Goal: Task Accomplishment & Management: Complete application form

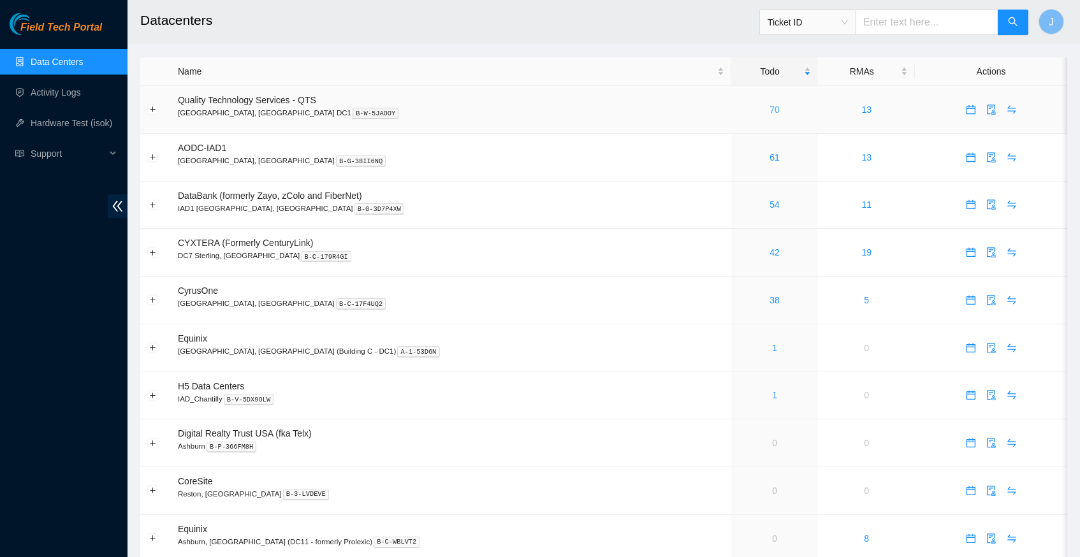
click at [770, 110] on link "70" at bounding box center [775, 110] width 10 height 10
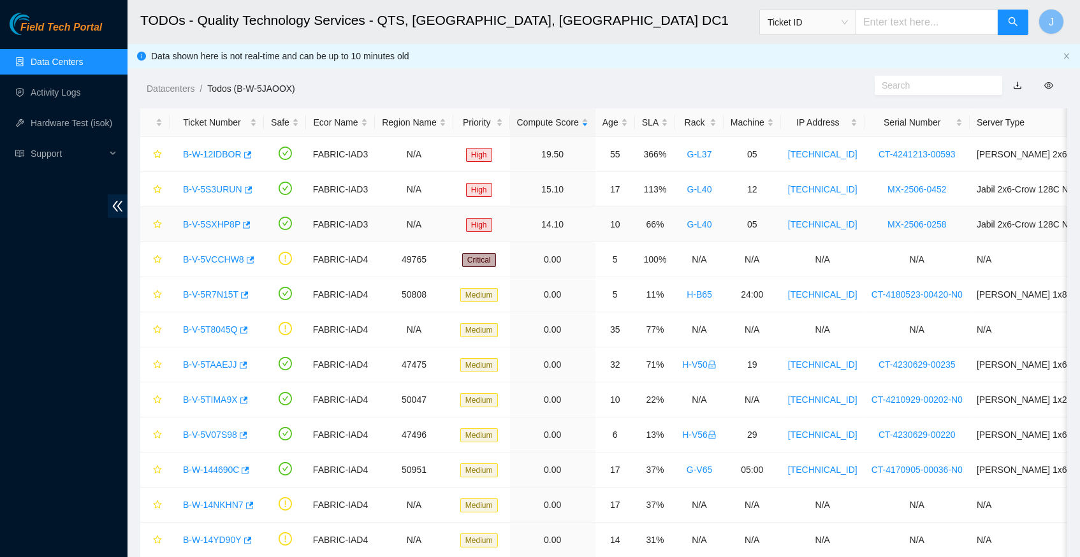
scroll to position [64, 0]
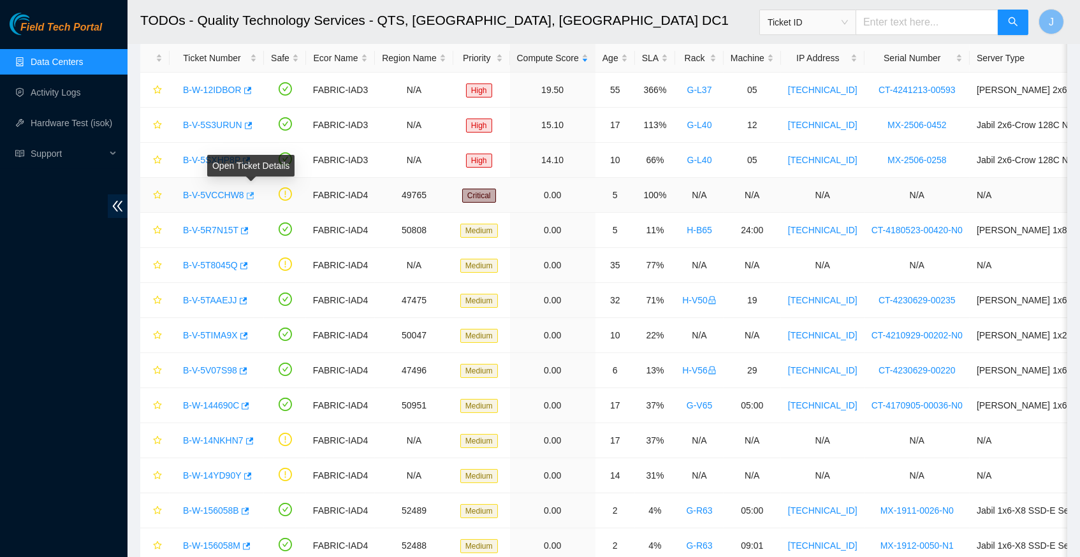
click at [254, 192] on icon "button" at bounding box center [251, 195] width 8 height 7
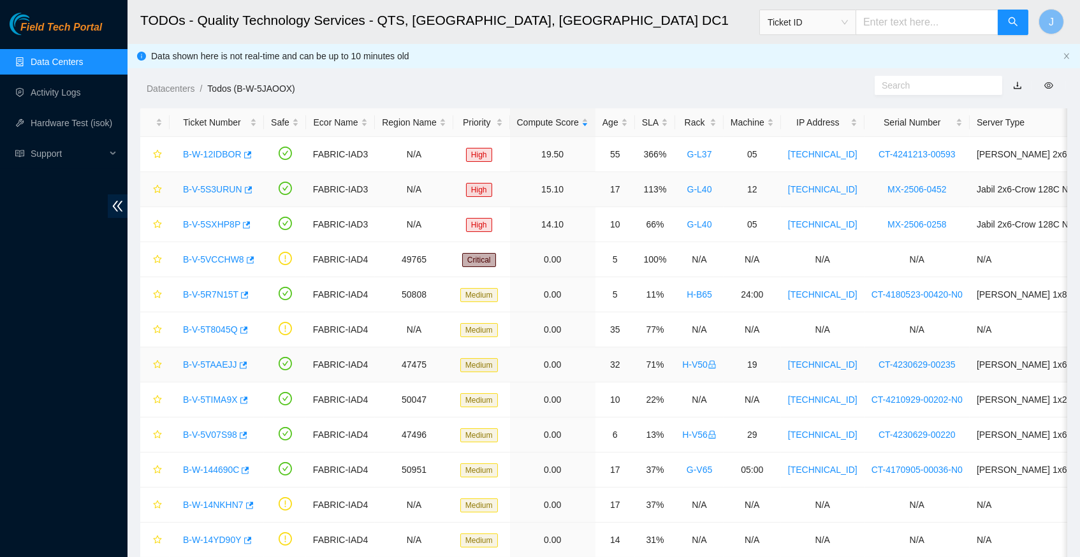
scroll to position [0, 0]
click at [668, 120] on div "SLA" at bounding box center [655, 122] width 26 height 14
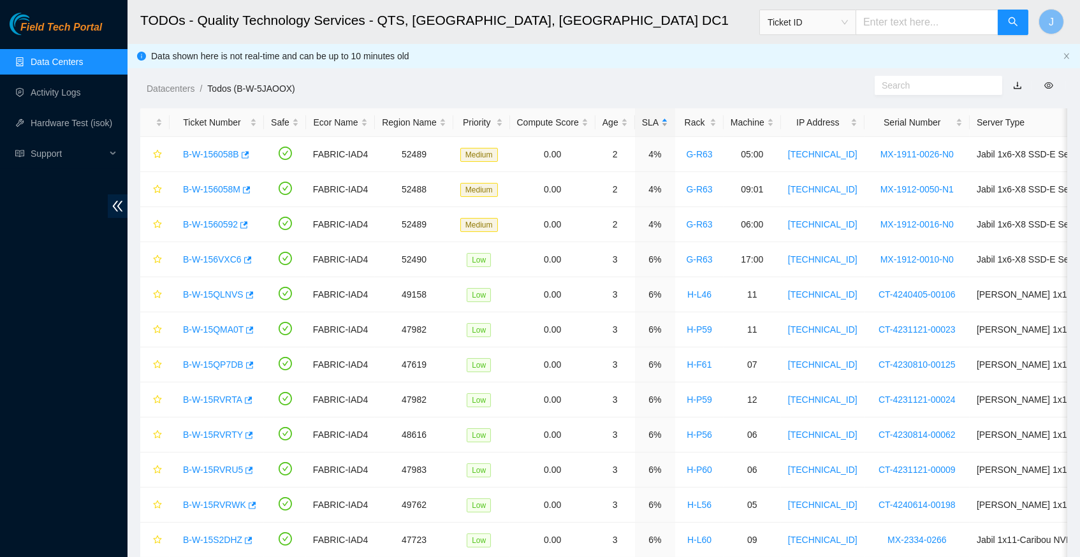
click at [668, 120] on div "SLA" at bounding box center [655, 122] width 26 height 14
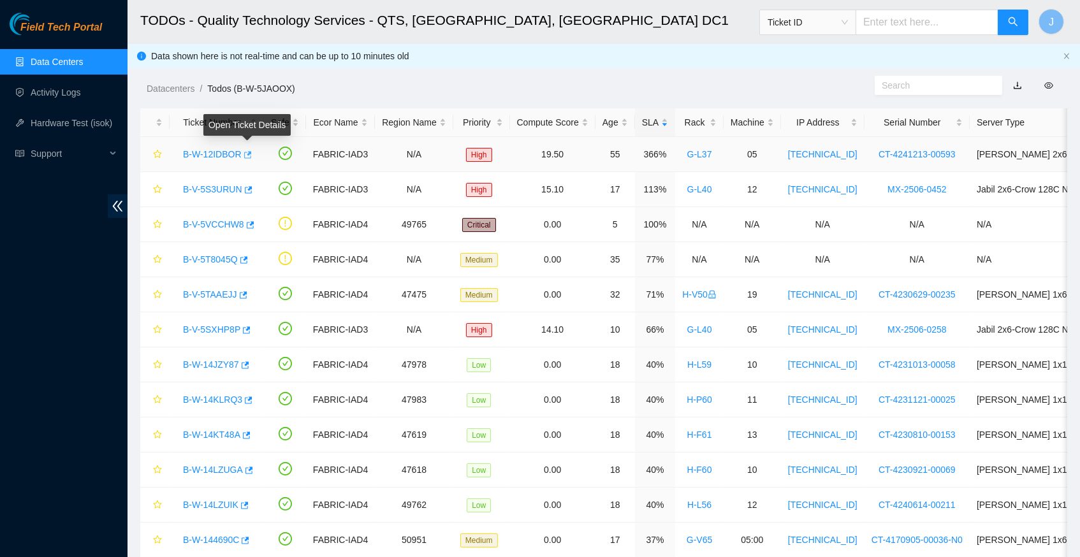
click at [249, 154] on icon "button" at bounding box center [246, 154] width 9 height 9
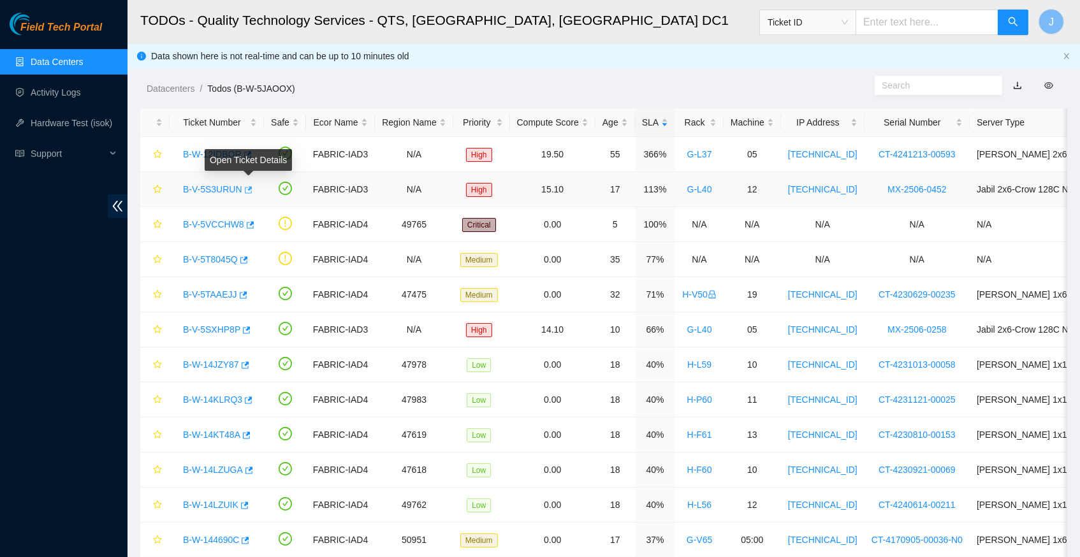
click at [252, 186] on icon "button" at bounding box center [247, 190] width 9 height 9
click at [248, 258] on div "Open Ticket Details" at bounding box center [246, 243] width 87 height 31
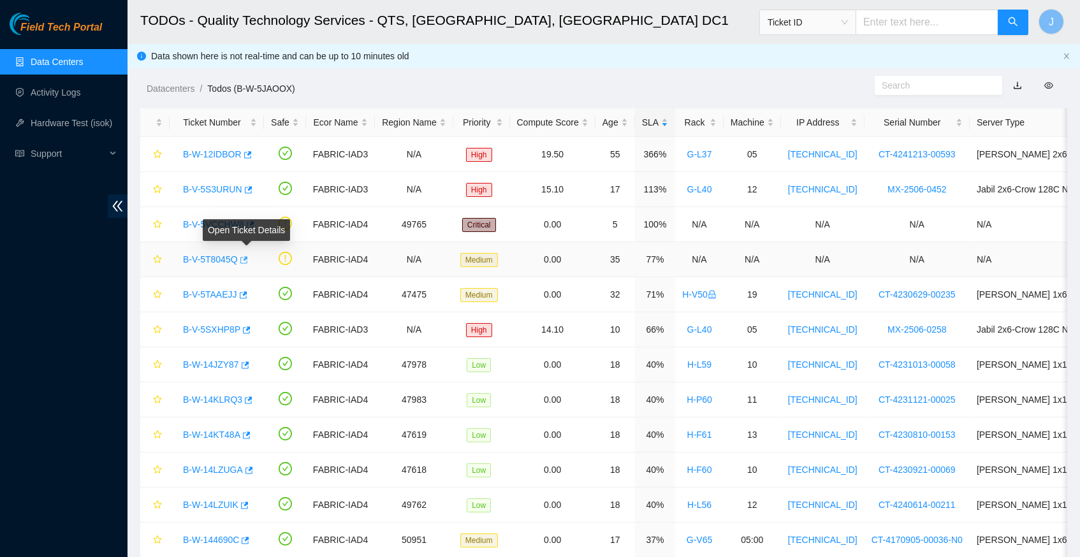
click at [247, 258] on icon "button" at bounding box center [242, 260] width 9 height 9
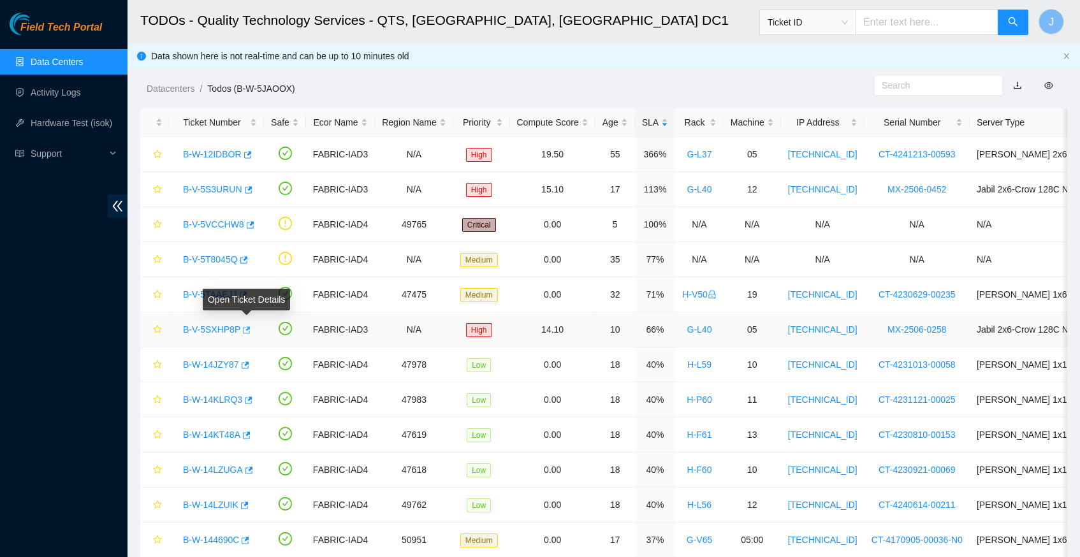
click at [250, 328] on icon "button" at bounding box center [247, 329] width 8 height 7
click at [249, 363] on icon "button" at bounding box center [246, 365] width 8 height 7
click at [66, 124] on link "Hardware Test (isok)" at bounding box center [72, 123] width 82 height 10
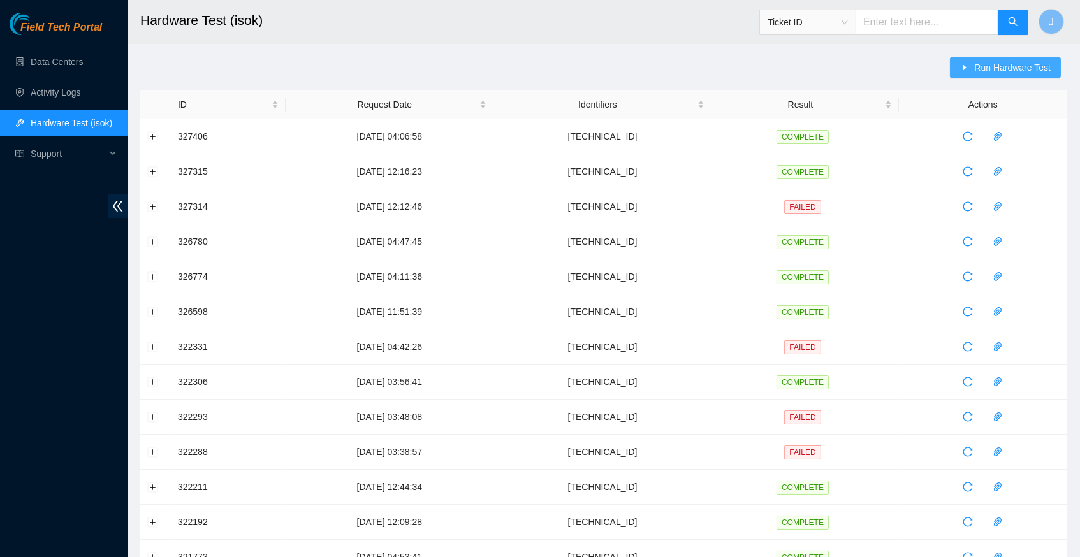
click at [970, 70] on button "Run Hardware Test" at bounding box center [1005, 67] width 111 height 20
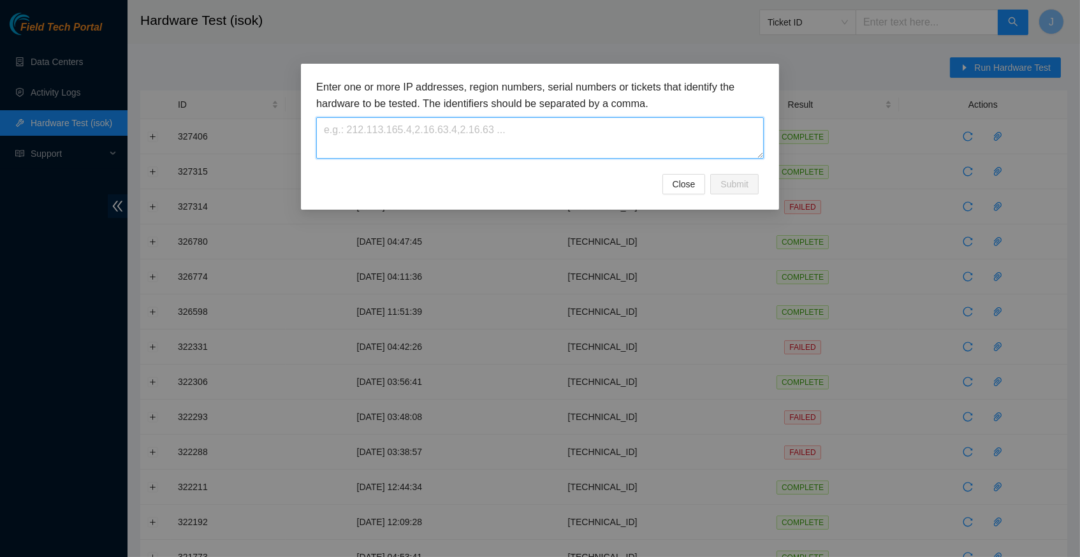
click at [358, 126] on textarea at bounding box center [540, 137] width 448 height 41
paste textarea "[TECHNICAL_ID]"
type textarea "[TECHNICAL_ID]"
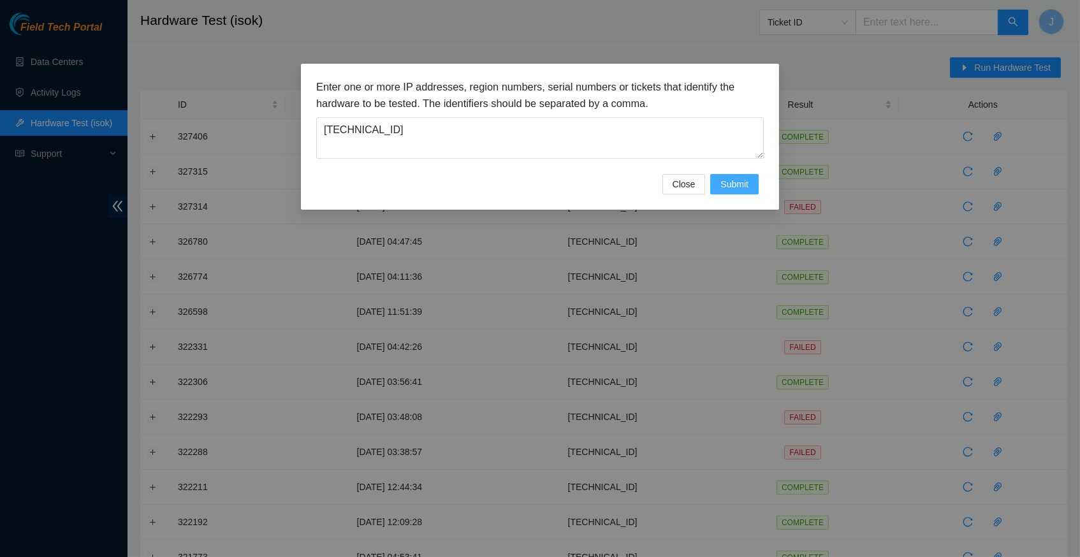
click at [729, 183] on span "Submit" at bounding box center [735, 184] width 28 height 14
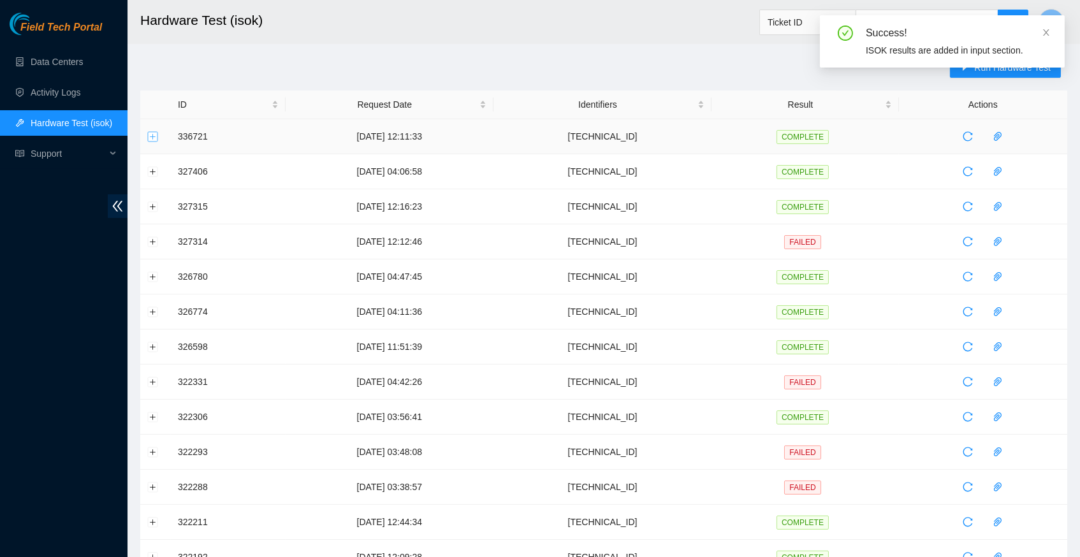
click at [154, 135] on button "Expand row" at bounding box center [153, 136] width 10 height 10
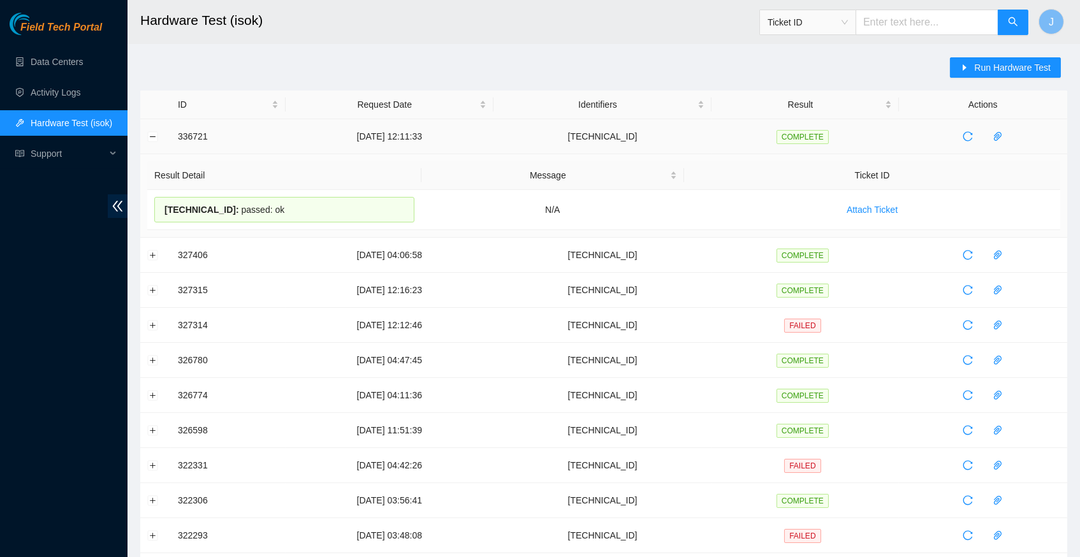
drag, startPoint x: 289, startPoint y: 207, endPoint x: 175, endPoint y: 141, distance: 132.0
click at [175, 141] on tbody "336721 15-09-2025 12:11:33 23.52.15.205 COMPLETE Result Detail Message Ticket I…" at bounding box center [603, 511] width 927 height 785
copy tbody "336721 15-09-2025 12:11:33 23.52.15.205 COMPLETE Result Detail Message Ticket I…"
click at [78, 62] on link "Data Centers" at bounding box center [57, 62] width 52 height 10
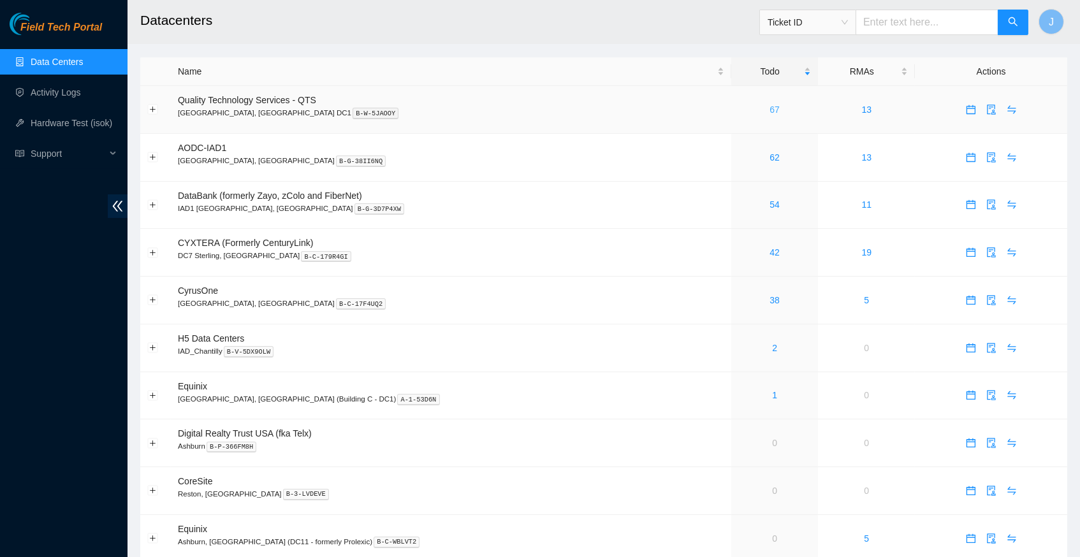
click at [770, 108] on link "67" at bounding box center [775, 110] width 10 height 10
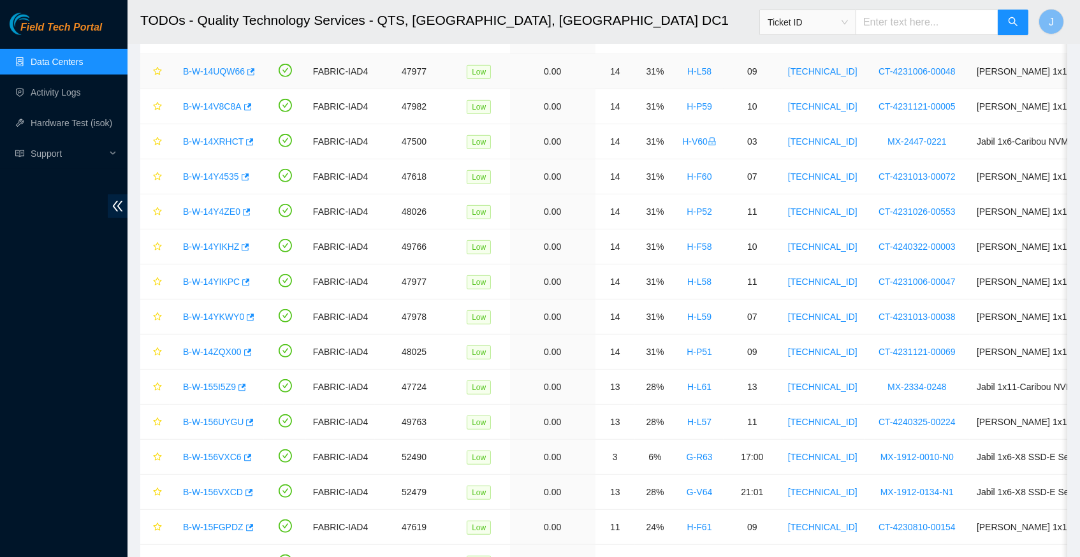
scroll to position [1286, 0]
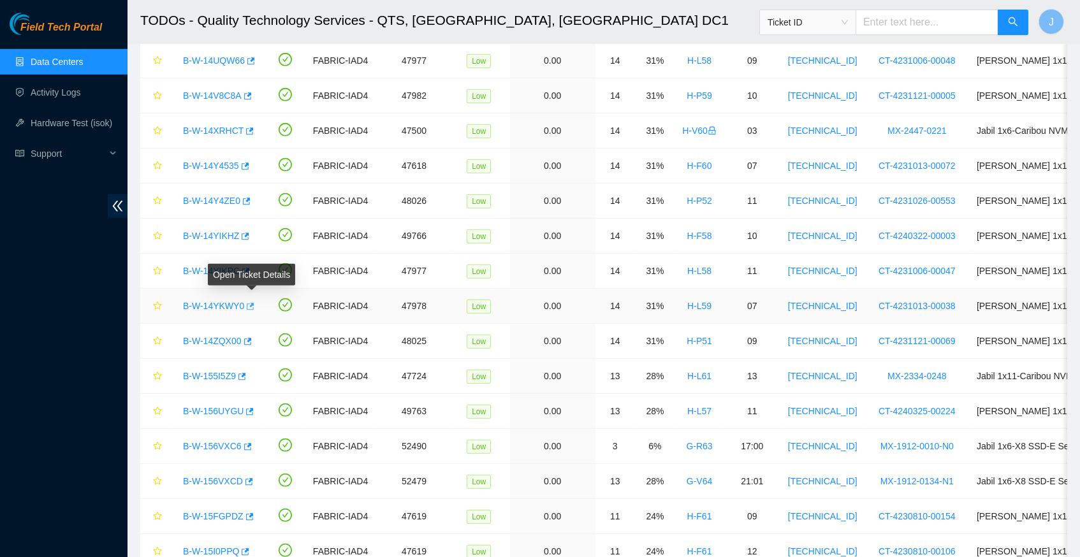
click at [254, 302] on icon "button" at bounding box center [249, 306] width 9 height 9
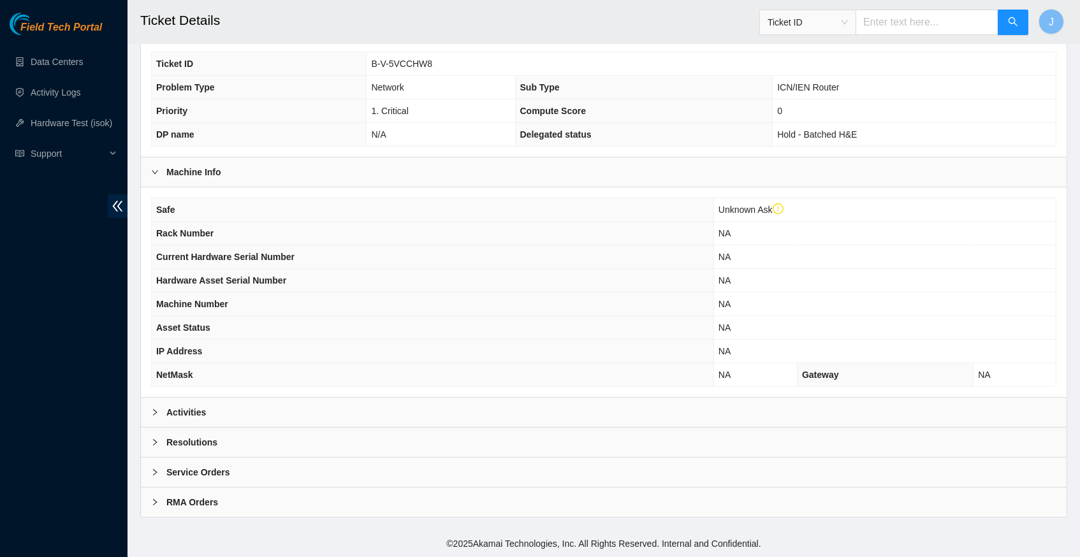
scroll to position [319, 0]
click at [158, 416] on span "right" at bounding box center [155, 413] width 8 height 8
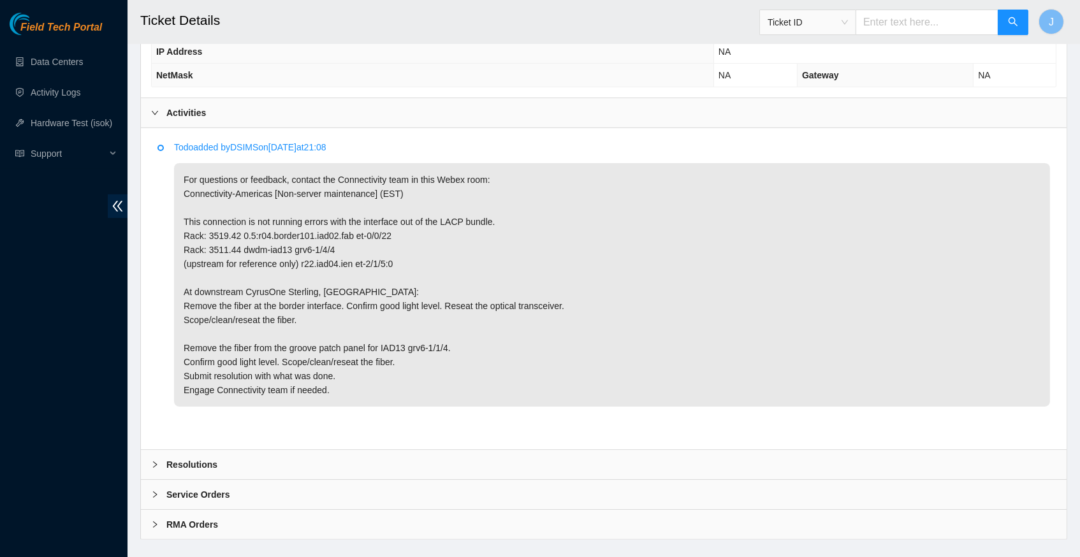
scroll to position [619, 0]
click at [409, 291] on p "For questions or feedback, contact the Connectivity team in this Webex room: Co…" at bounding box center [612, 284] width 876 height 244
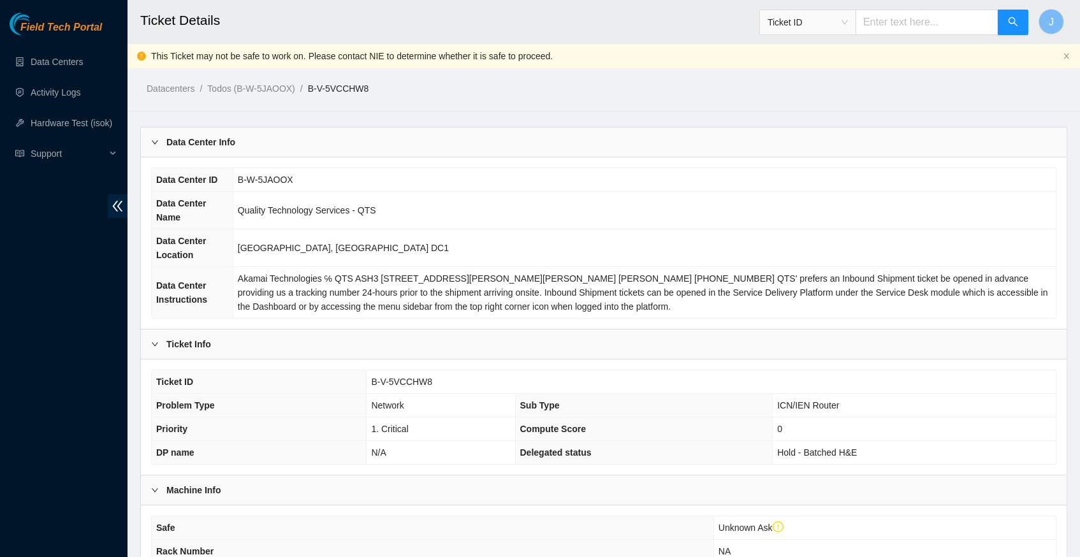
scroll to position [0, 0]
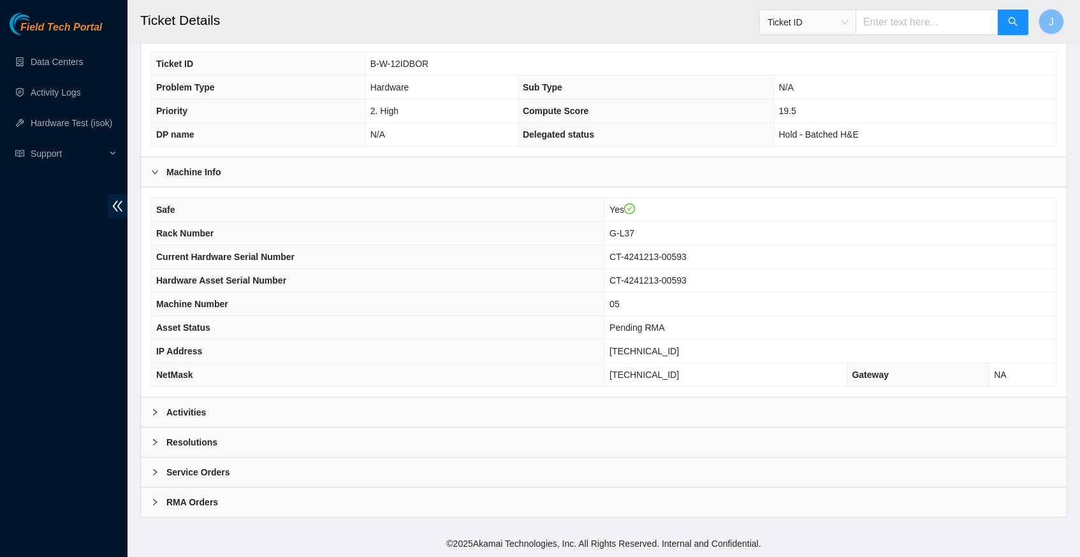
scroll to position [295, 0]
click at [152, 413] on icon "right" at bounding box center [155, 413] width 8 height 8
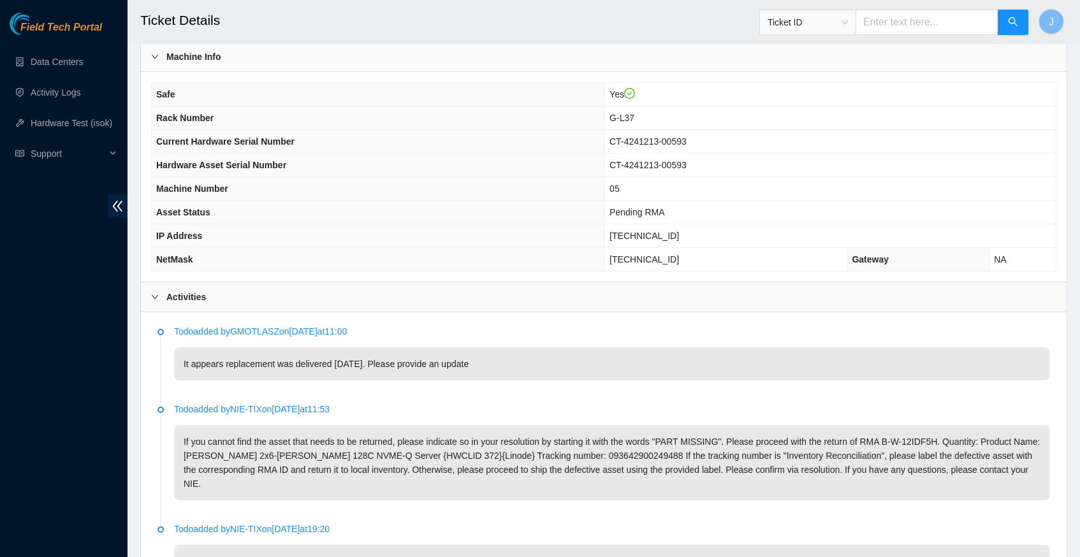
scroll to position [425, 0]
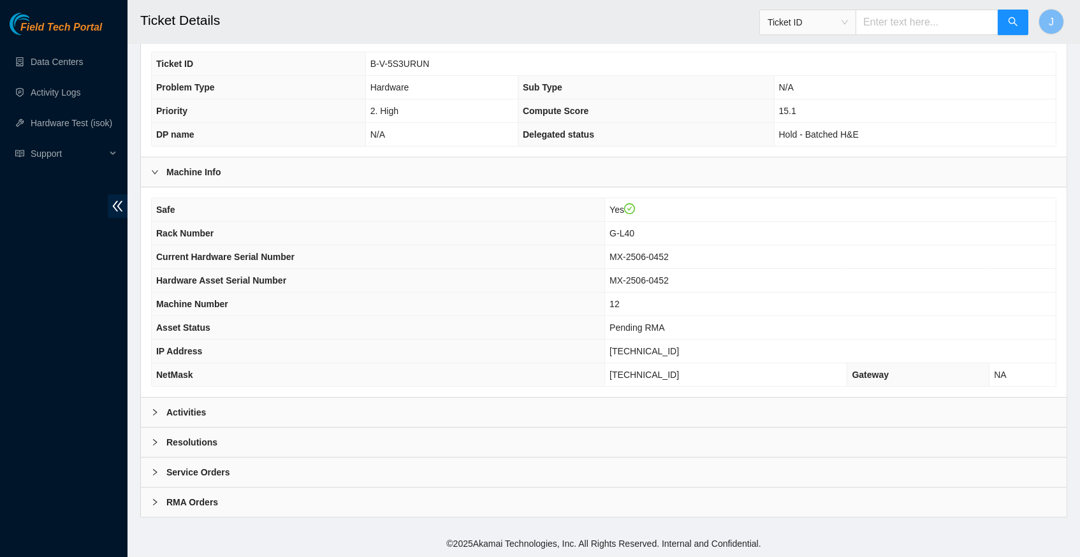
scroll to position [295, 0]
click at [154, 414] on icon "right" at bounding box center [155, 413] width 8 height 8
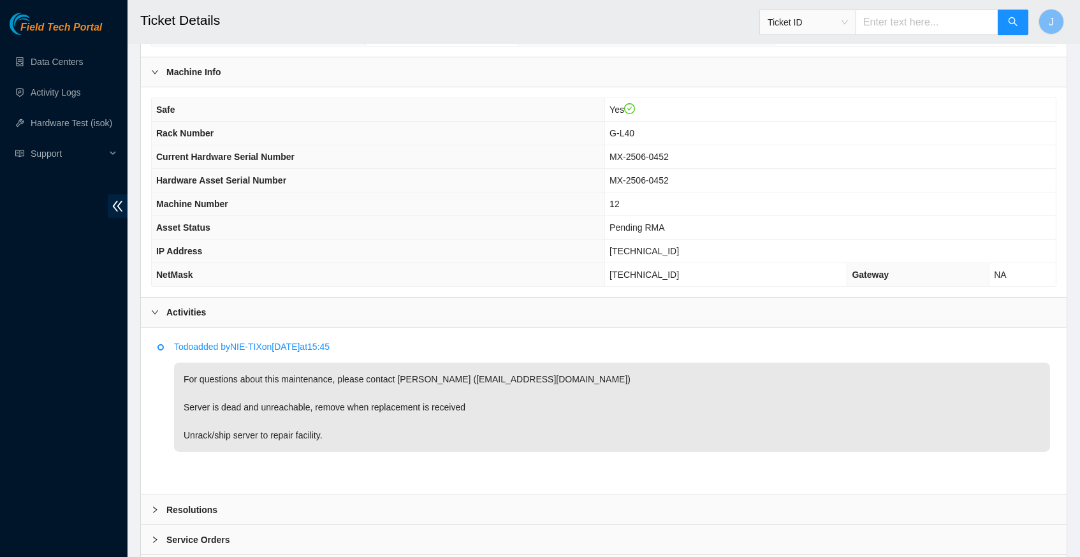
scroll to position [399, 0]
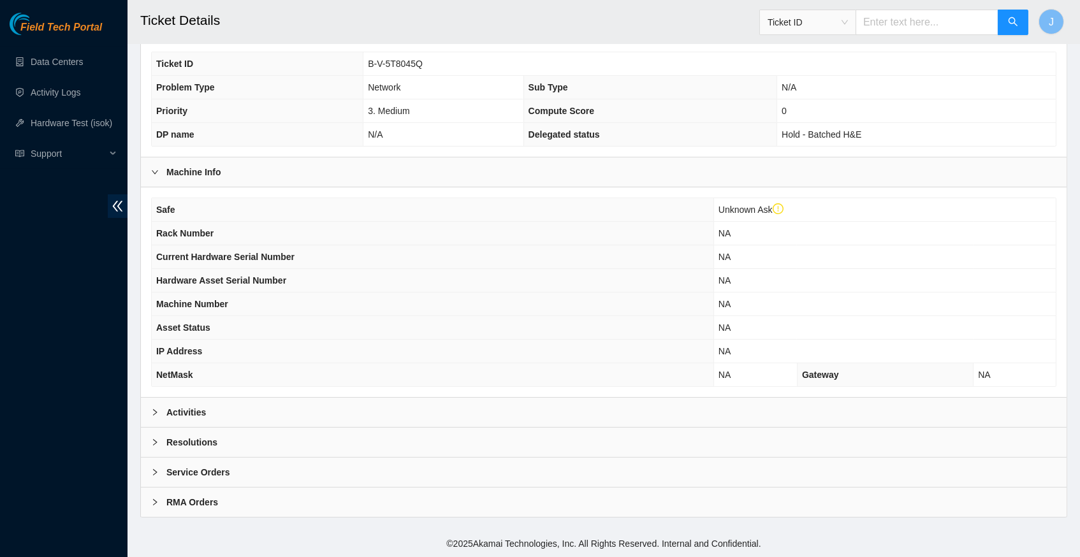
scroll to position [319, 0]
click at [151, 414] on icon "right" at bounding box center [155, 413] width 8 height 8
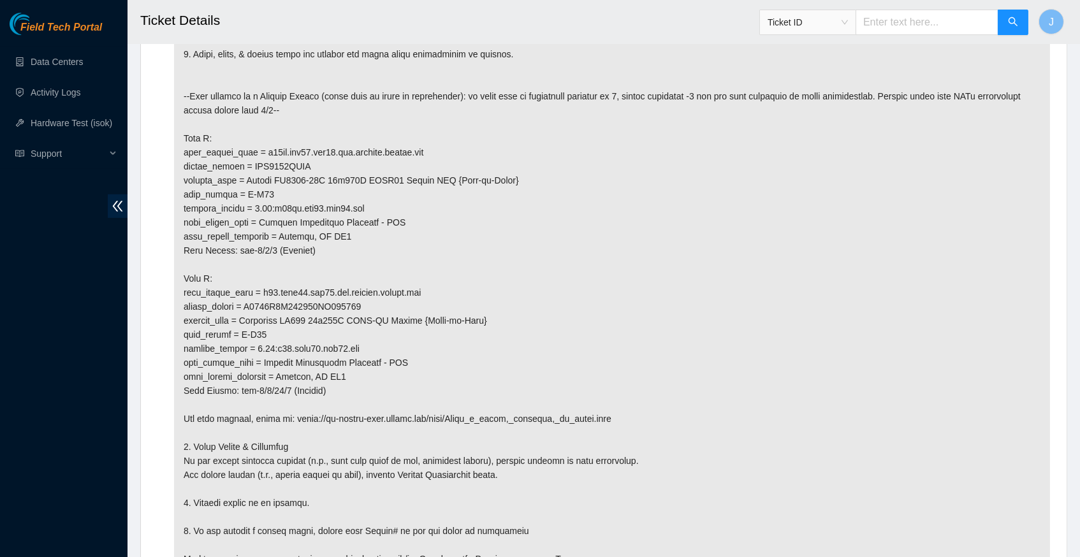
scroll to position [771, 0]
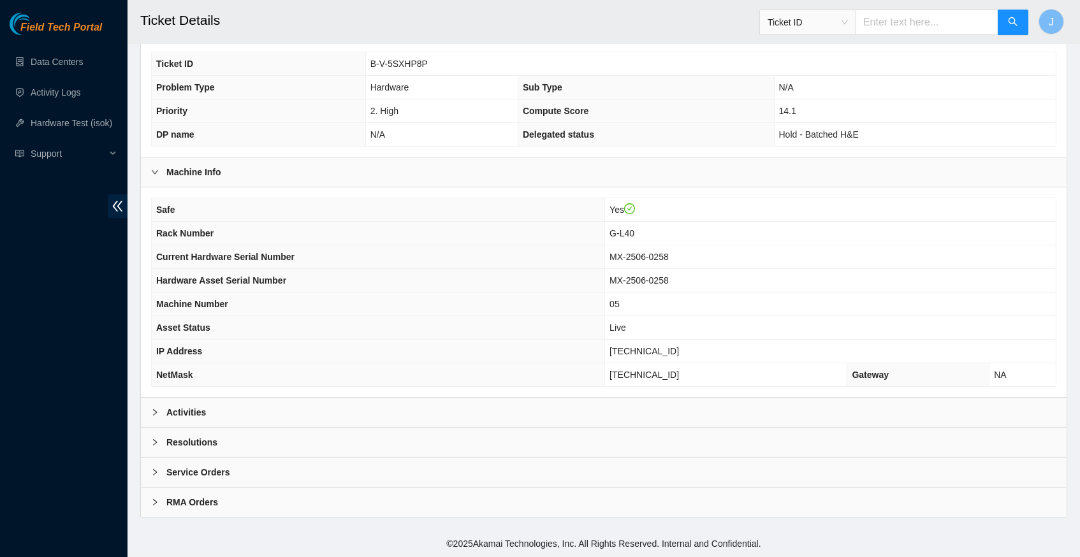
scroll to position [295, 0]
click at [156, 414] on icon "right" at bounding box center [155, 412] width 4 height 6
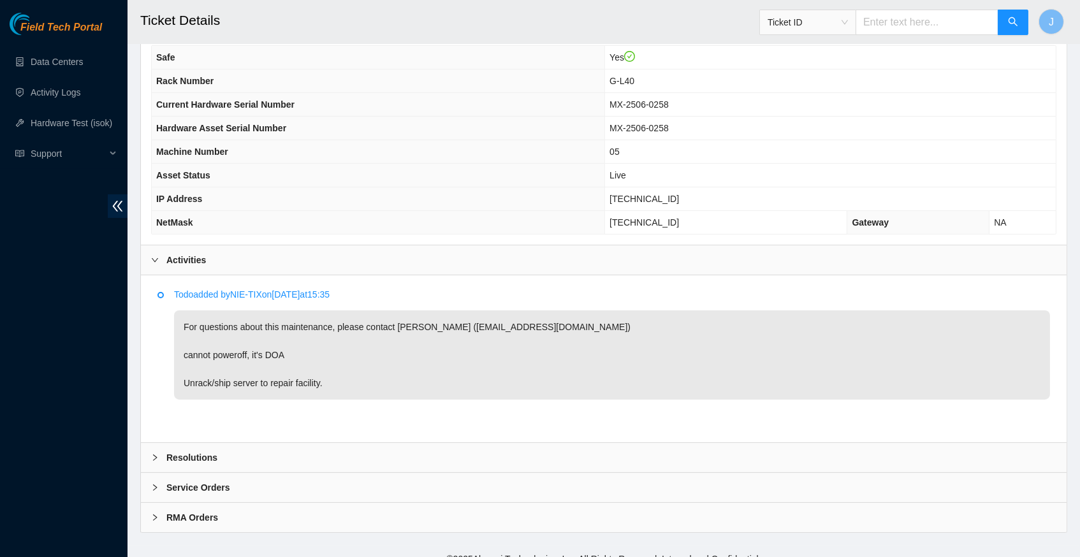
scroll to position [448, 0]
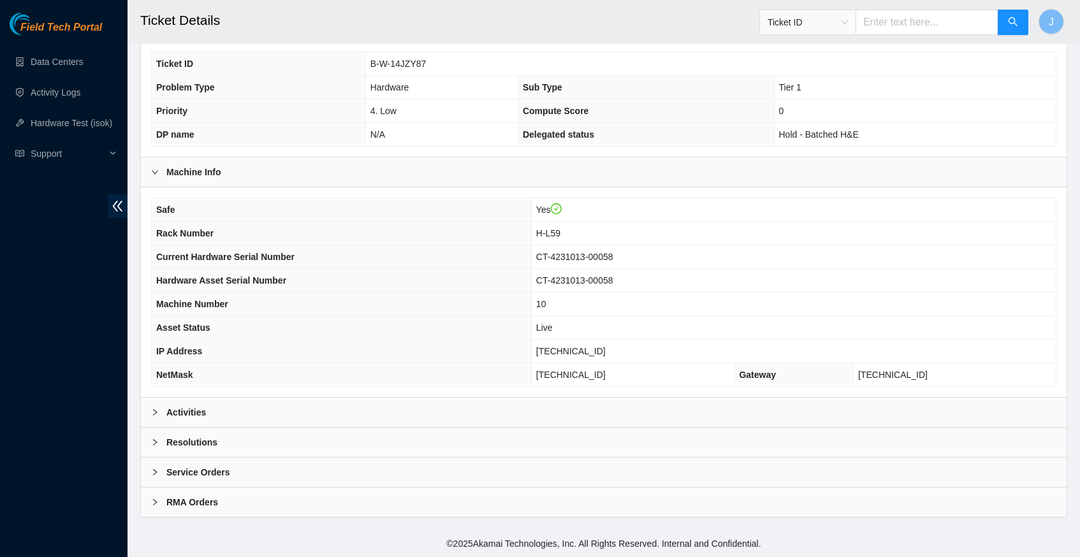
scroll to position [295, 0]
click at [154, 415] on icon "right" at bounding box center [155, 413] width 8 height 8
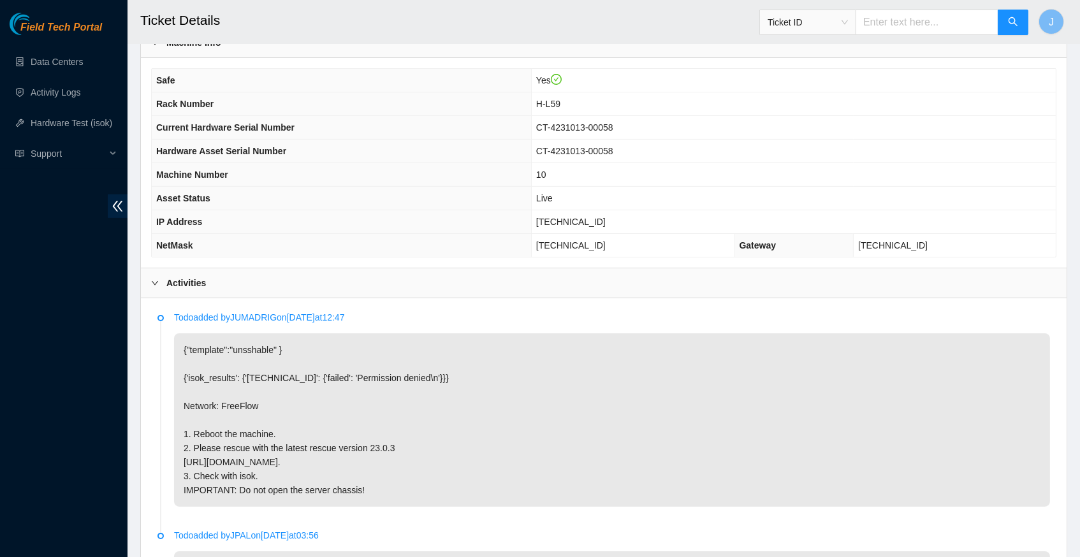
scroll to position [424, 0]
click at [154, 415] on div "Todo added by JUMADRIG on 2025-08-28 at 12:47 {"template":"unsshable" } {'isok_…" at bounding box center [603, 539] width 905 height 463
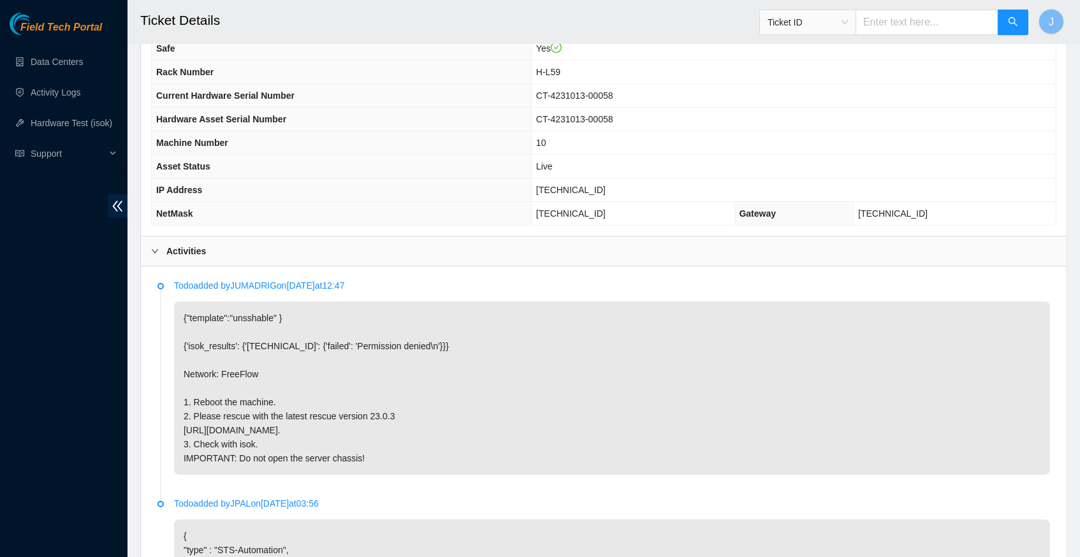
scroll to position [457, 0]
click at [570, 192] on span "23.52.15.205" at bounding box center [571, 189] width 70 height 10
copy span "23.52.15.205"
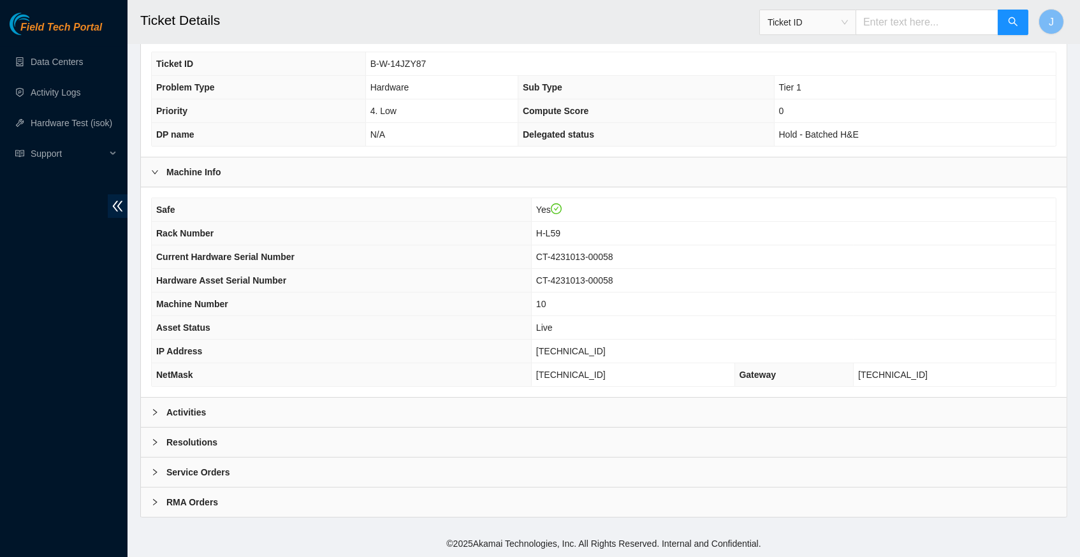
scroll to position [295, 0]
click at [152, 413] on icon "right" at bounding box center [155, 413] width 8 height 8
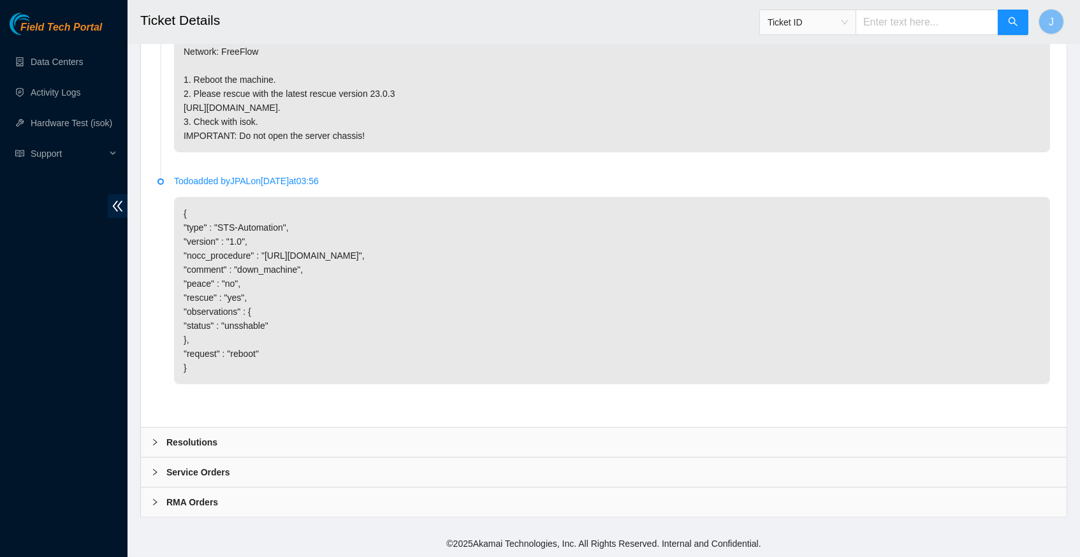
scroll to position [793, 0]
click at [154, 446] on icon "right" at bounding box center [155, 443] width 8 height 8
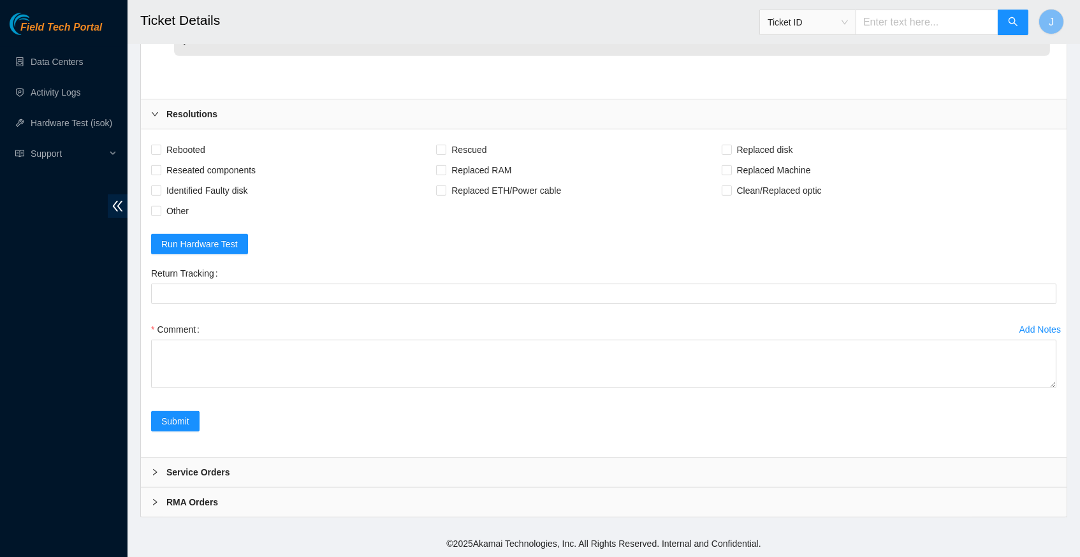
scroll to position [1120, 0]
click at [159, 151] on input "Rebooted" at bounding box center [155, 149] width 9 height 9
checkbox input "true"
click at [445, 154] on input "Rescued" at bounding box center [440, 149] width 9 height 9
checkbox input "true"
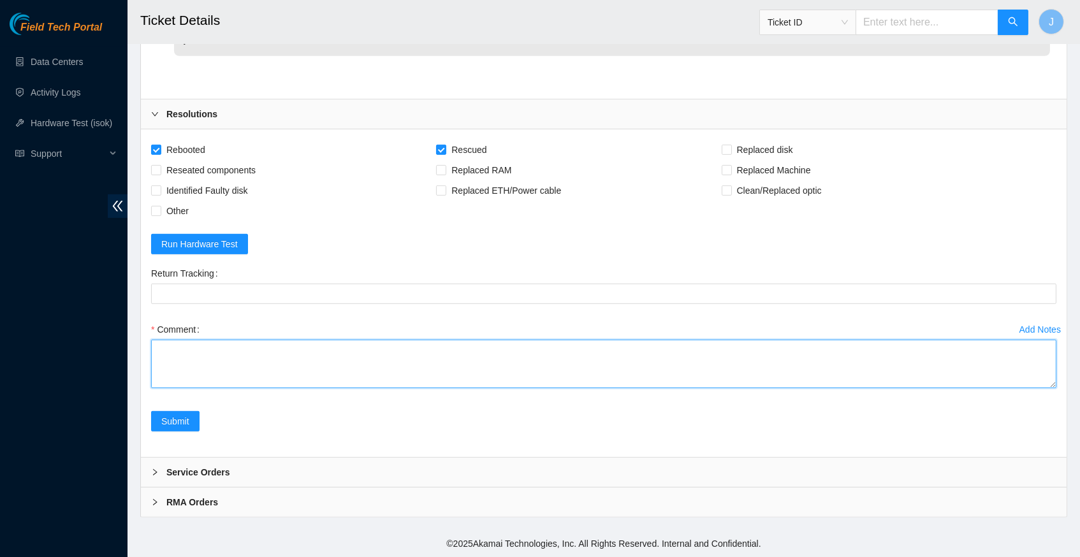
click at [315, 345] on textarea "Comment" at bounding box center [603, 364] width 905 height 48
paste textarea "336721 [DATE] 12:11:33 [TECHNICAL_ID] COMPLETE Result Detail Message Ticket ID …"
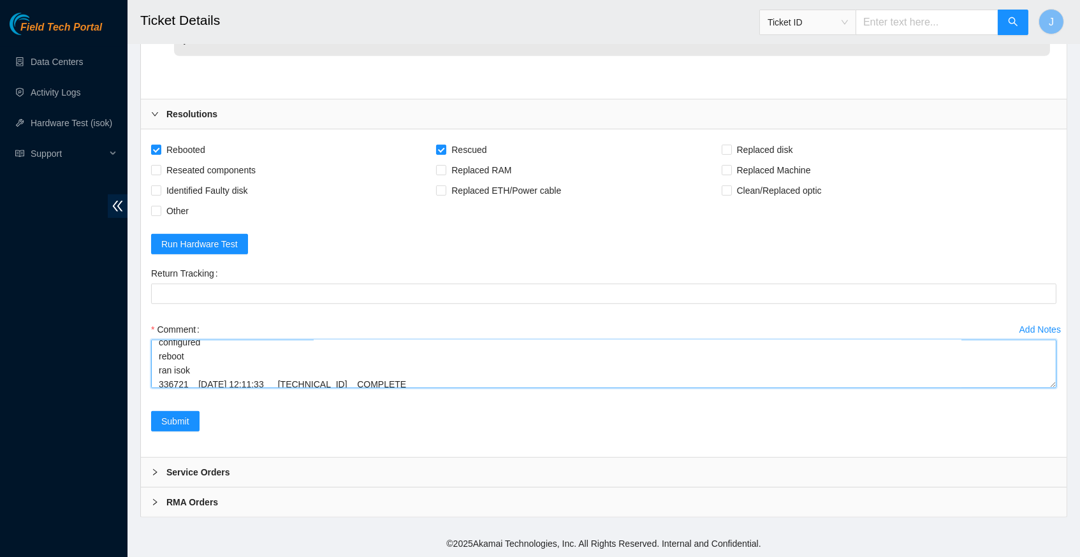
scroll to position [135, 0]
type textarea "verified server and rack info reboot machine rescued configured reboot ran isok…"
click at [180, 425] on span "Submit" at bounding box center [175, 421] width 28 height 14
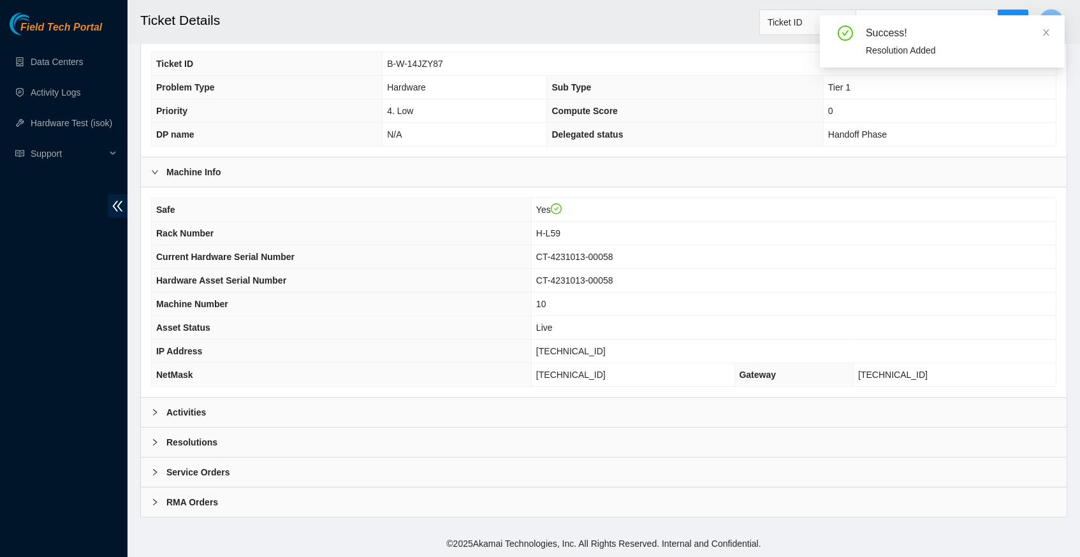
scroll to position [295, 0]
click at [159, 410] on div at bounding box center [158, 413] width 15 height 14
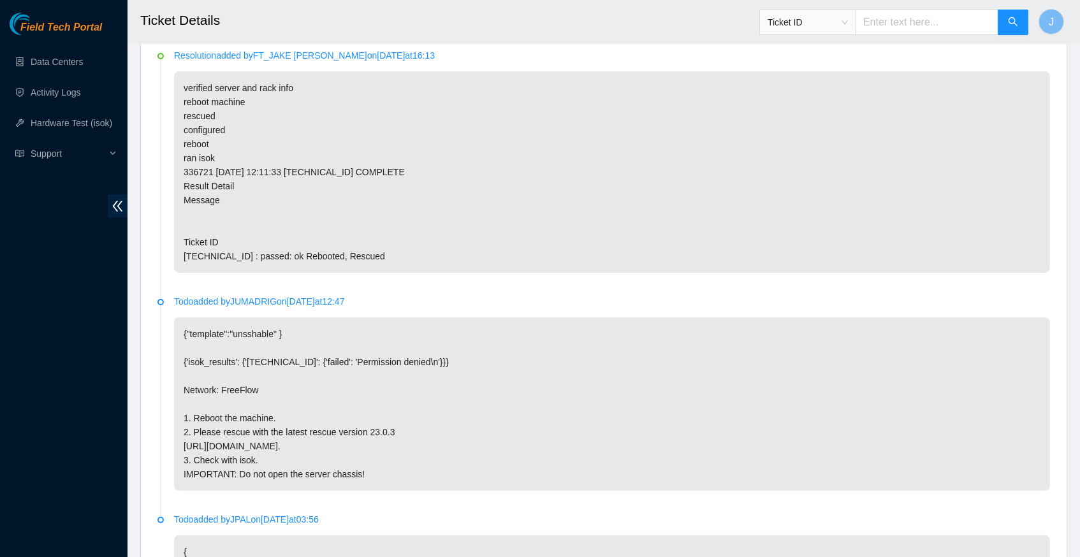
scroll to position [686, 0]
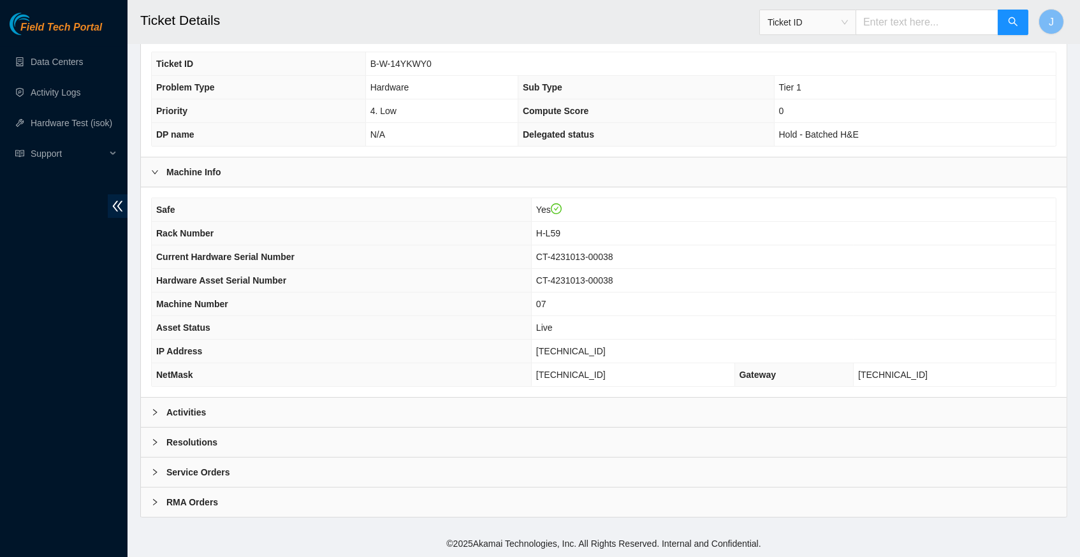
scroll to position [295, 0]
click at [156, 414] on icon "right" at bounding box center [155, 412] width 4 height 6
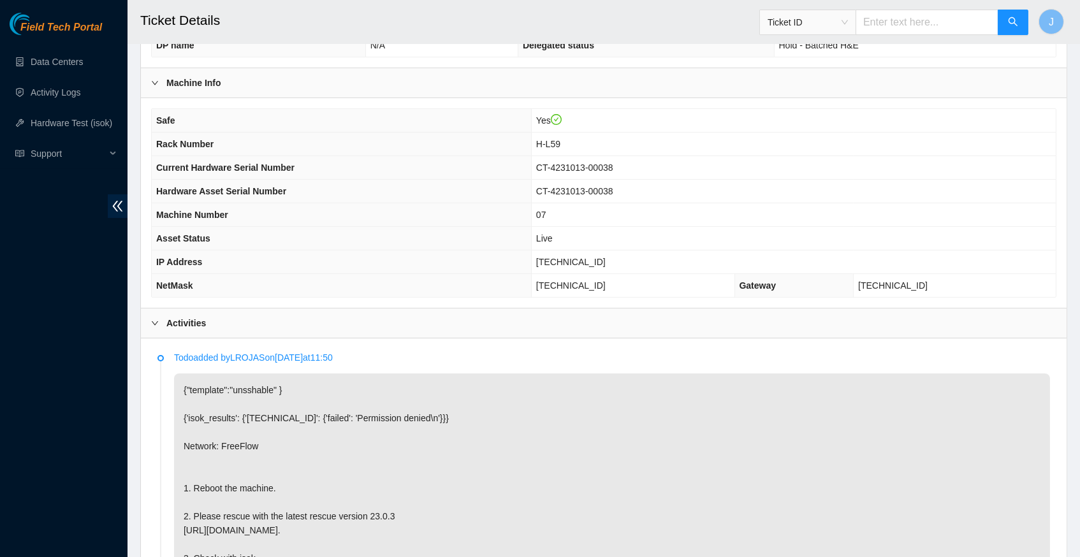
scroll to position [388, 0]
